Goal: Task Accomplishment & Management: Manage account settings

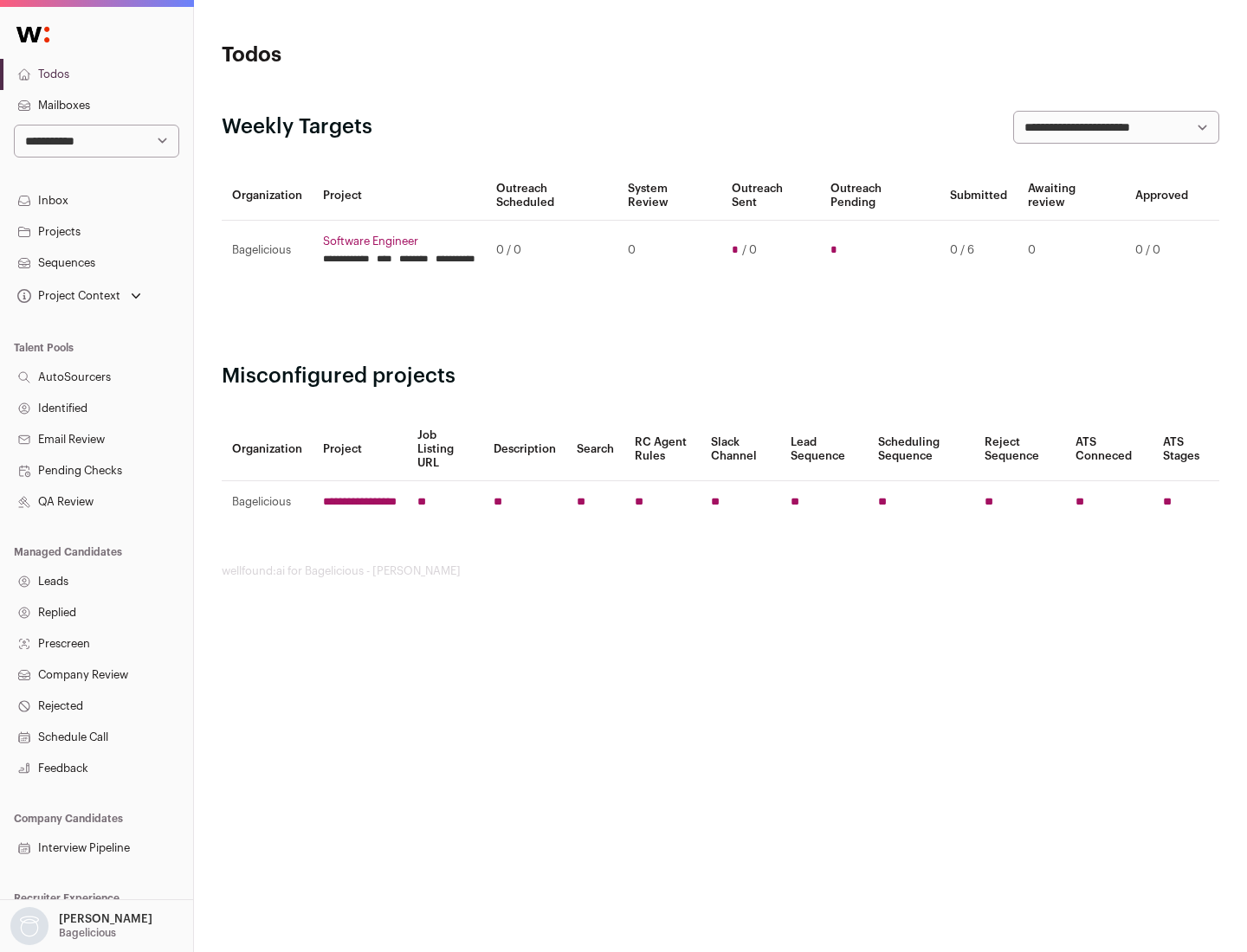
click at [96, 231] on link "Projects" at bounding box center [97, 232] width 193 height 31
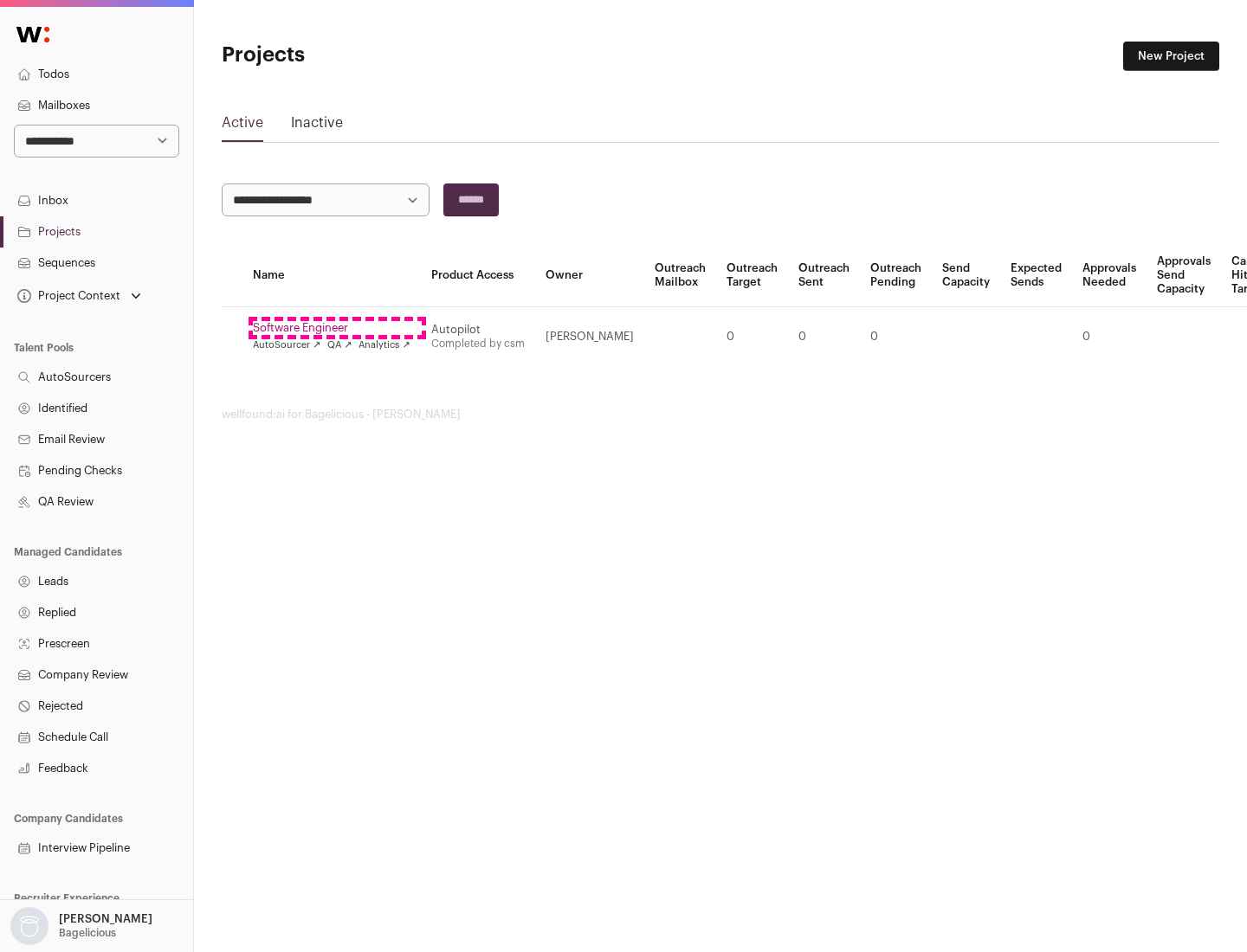
click at [337, 328] on link "Software Engineer" at bounding box center [331, 327] width 158 height 14
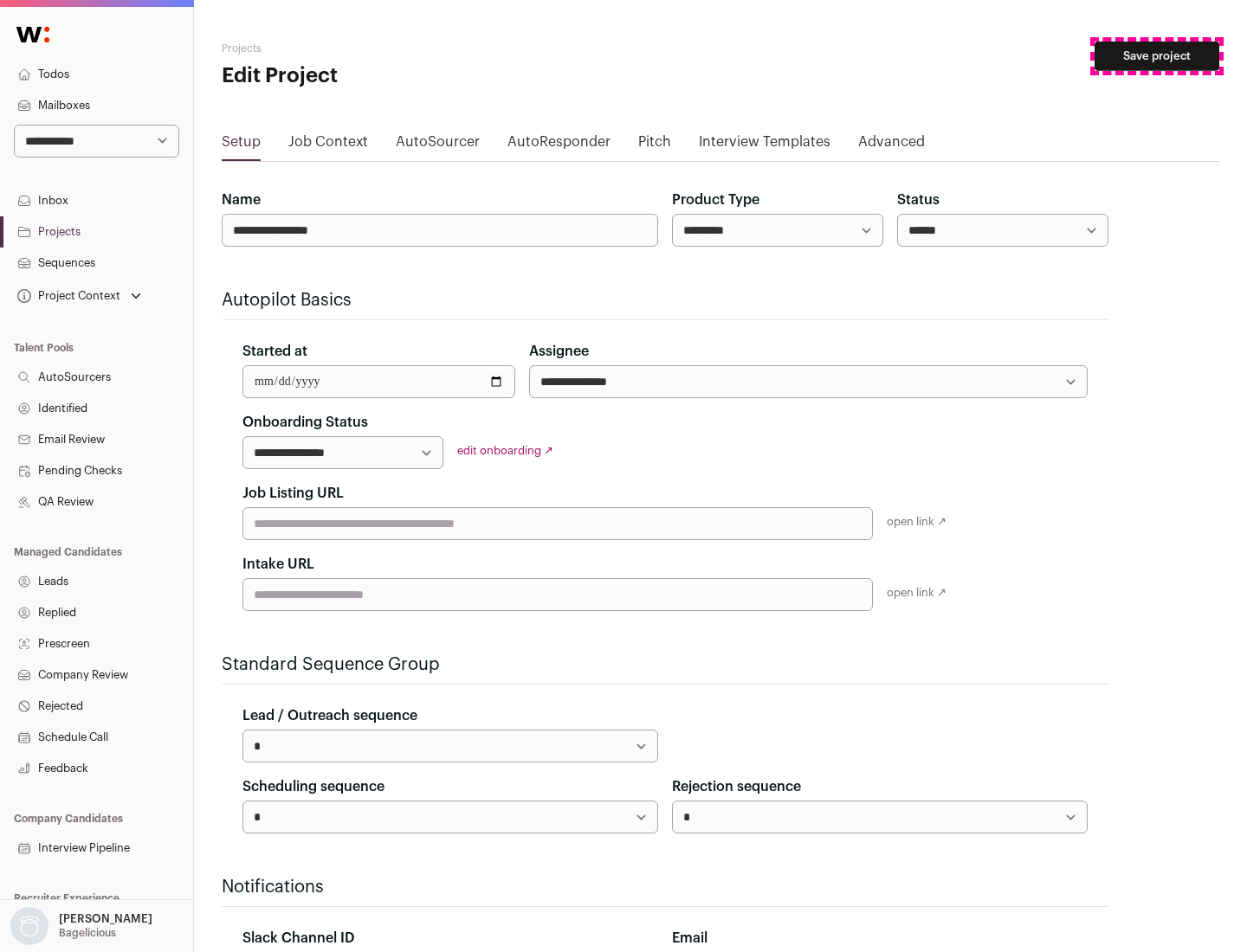
click at [1157, 56] on button "Save project" at bounding box center [1156, 55] width 125 height 29
